Goal: Navigation & Orientation: Find specific page/section

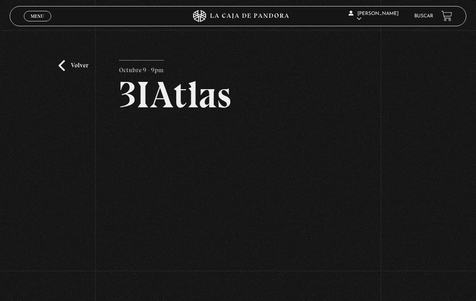
click at [64, 65] on link "Volver" at bounding box center [73, 65] width 30 height 11
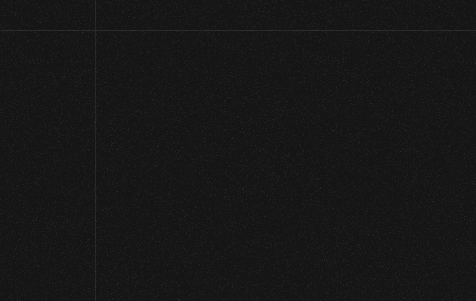
scroll to position [61, 0]
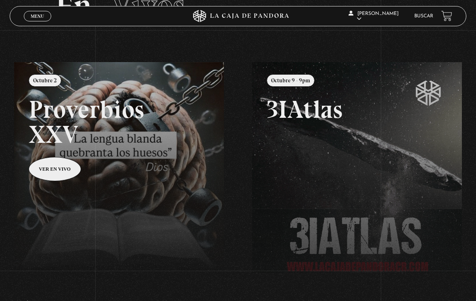
click at [46, 177] on link at bounding box center [252, 212] width 476 height 301
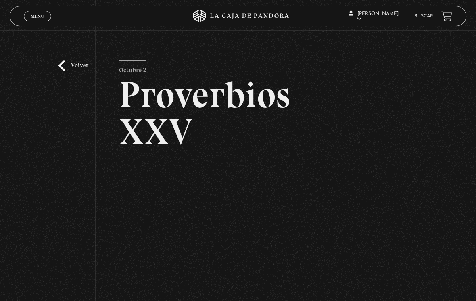
click at [36, 5] on section "Volver Octubre 2 Proverbios XXV" at bounding box center [238, 168] width 476 height 337
click at [42, 15] on span "Menu" at bounding box center [37, 16] width 13 height 5
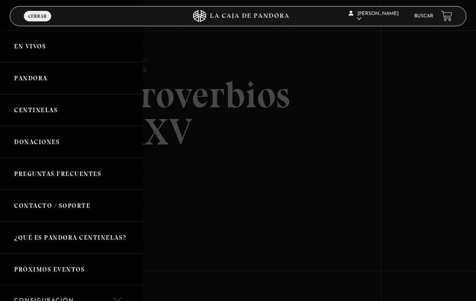
click at [368, 114] on link "Salir" at bounding box center [376, 109] width 59 height 21
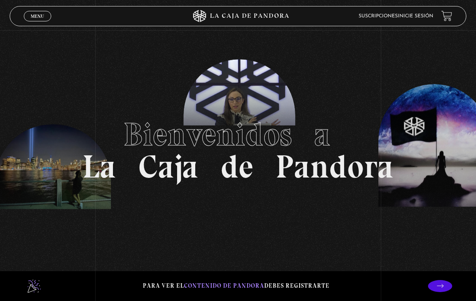
click at [39, 13] on link "Menu Cerrar" at bounding box center [37, 16] width 27 height 10
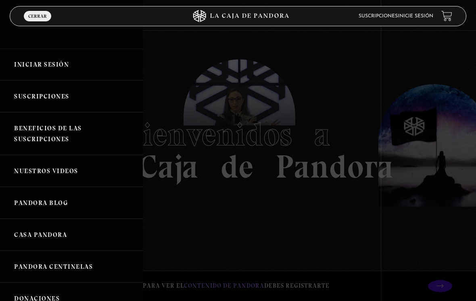
click at [54, 63] on link "Iniciar Sesión" at bounding box center [71, 64] width 143 height 32
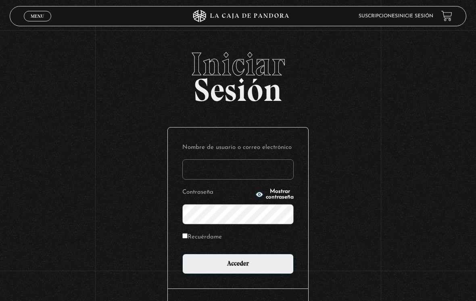
type input "[EMAIL_ADDRESS][DOMAIN_NAME]"
click at [238, 266] on input "Acceder" at bounding box center [237, 263] width 111 height 20
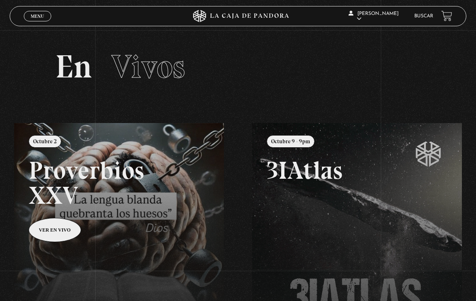
click at [62, 226] on link at bounding box center [252, 273] width 476 height 301
